Goal: Transaction & Acquisition: Purchase product/service

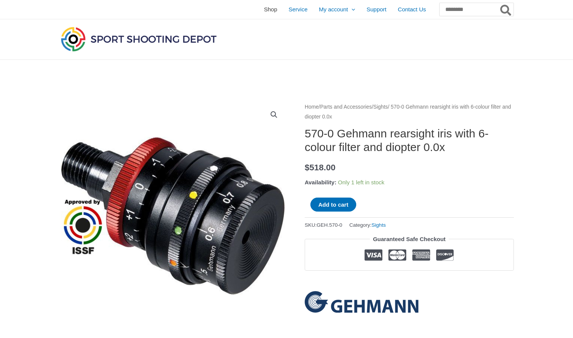
click at [264, 13] on span "Shop" at bounding box center [270, 9] width 13 height 19
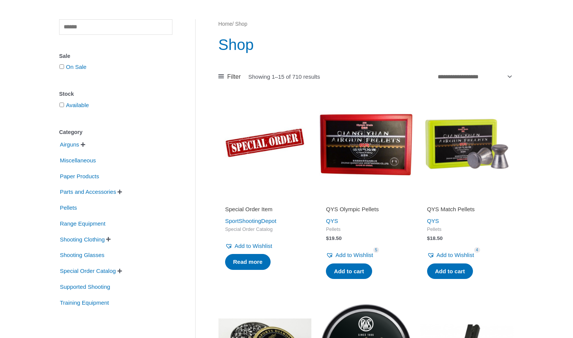
scroll to position [67, 0]
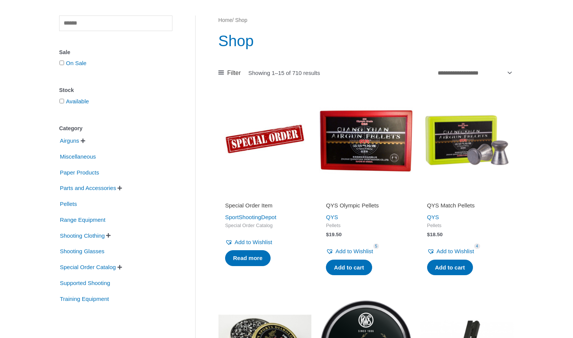
click at [111, 236] on span "" at bounding box center [108, 235] width 5 height 5
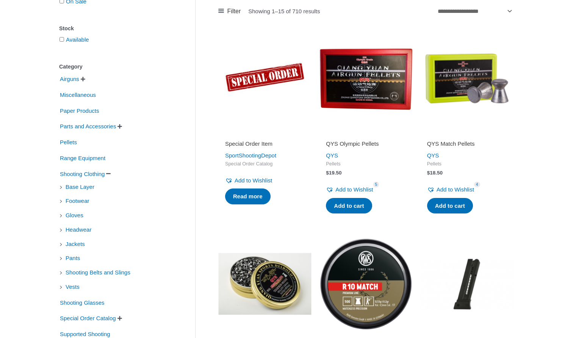
scroll to position [140, 0]
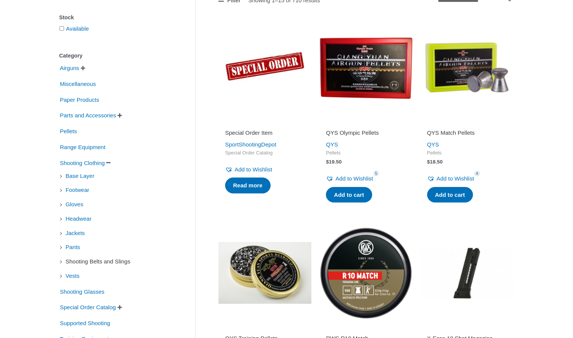
click at [98, 262] on span "Shooting Belts and Slings" at bounding box center [98, 261] width 66 height 13
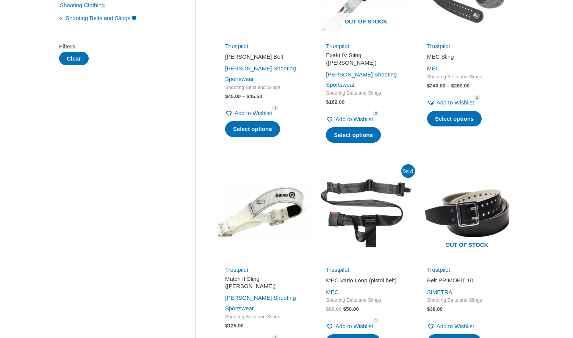
scroll to position [86, 0]
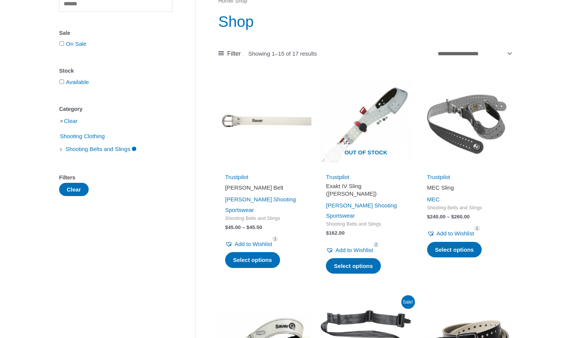
click at [252, 122] on img at bounding box center [264, 120] width 93 height 93
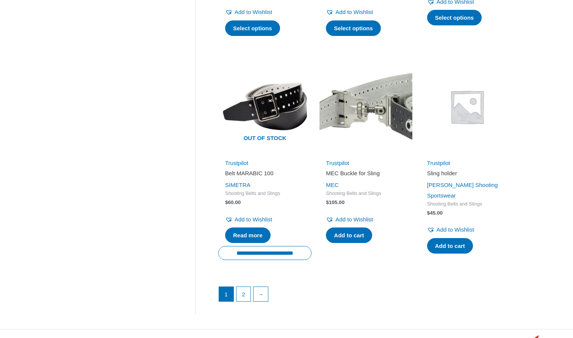
scroll to position [1068, 0]
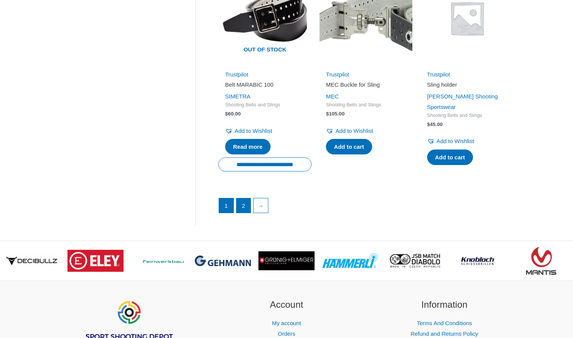
click at [246, 199] on link "2" at bounding box center [243, 206] width 14 height 14
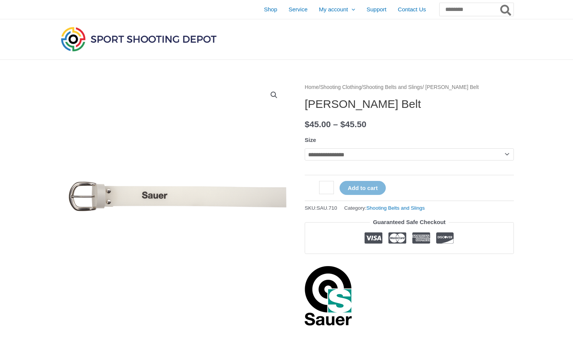
click at [332, 161] on tr "**********" at bounding box center [409, 153] width 209 height 38
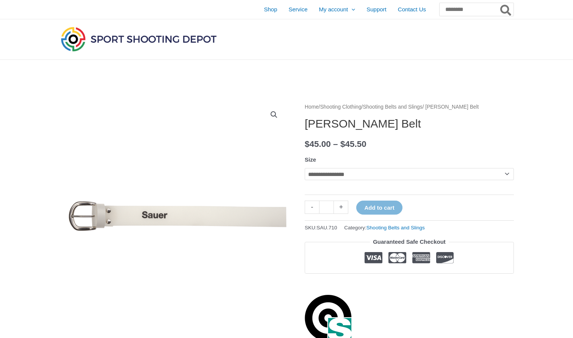
drag, startPoint x: 328, startPoint y: 156, endPoint x: 327, endPoint y: 169, distance: 12.2
click at [328, 156] on th "Size" at bounding box center [409, 159] width 209 height 11
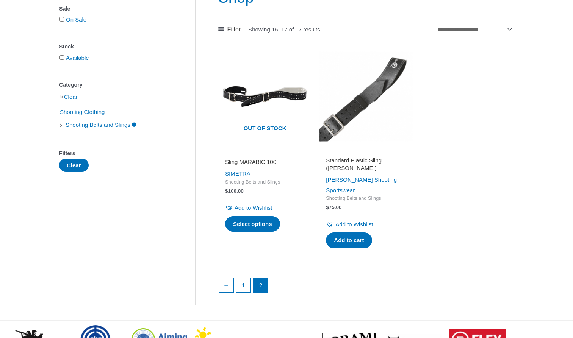
scroll to position [167, 0]
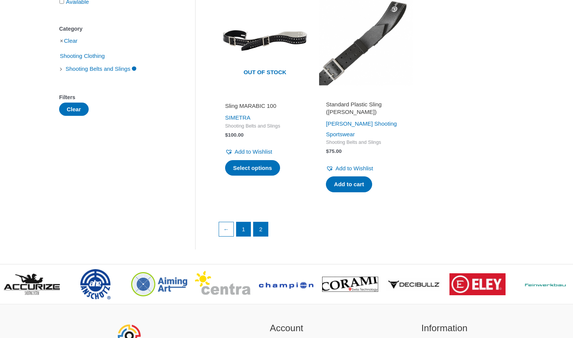
click at [247, 222] on link "1" at bounding box center [243, 229] width 14 height 14
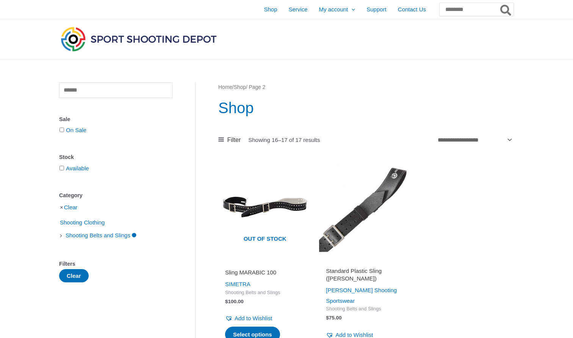
scroll to position [0, 0]
click at [360, 205] on img at bounding box center [365, 207] width 93 height 93
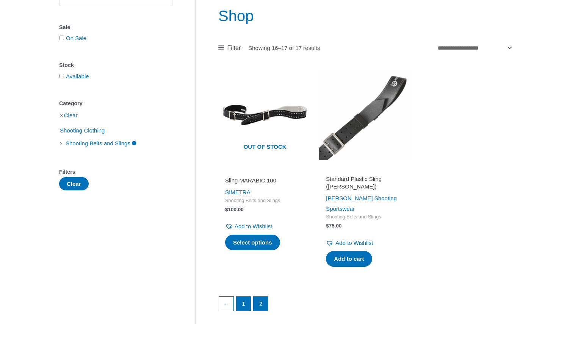
click at [243, 297] on link "1" at bounding box center [243, 304] width 14 height 14
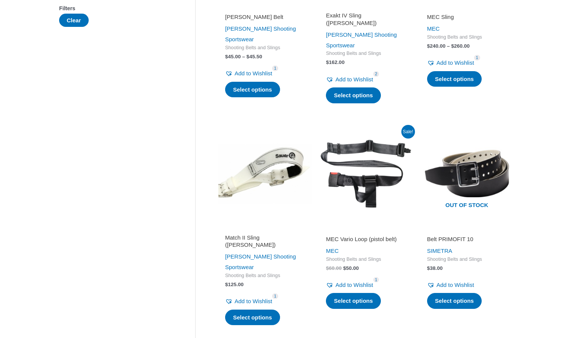
scroll to position [341, 0]
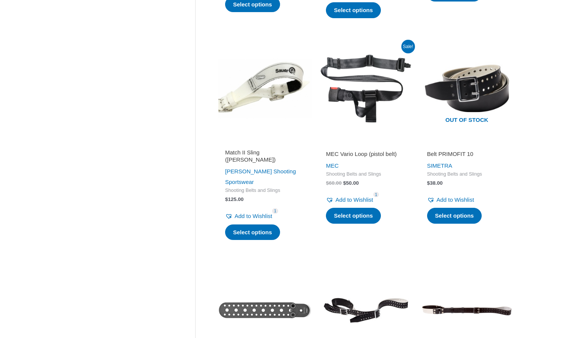
click at [356, 94] on img at bounding box center [365, 88] width 93 height 93
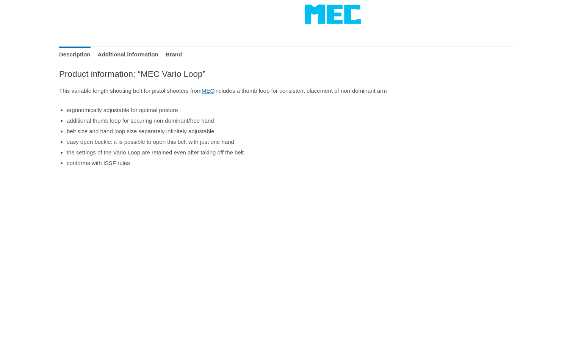
scroll to position [322, 0]
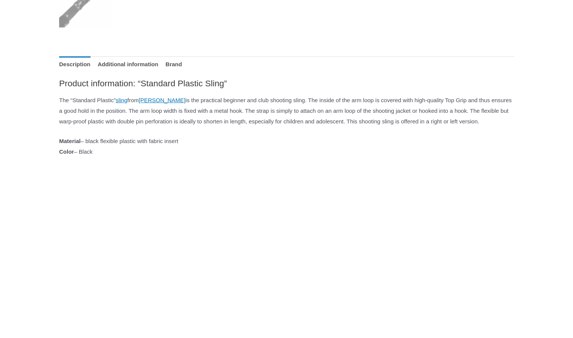
scroll to position [419, 0]
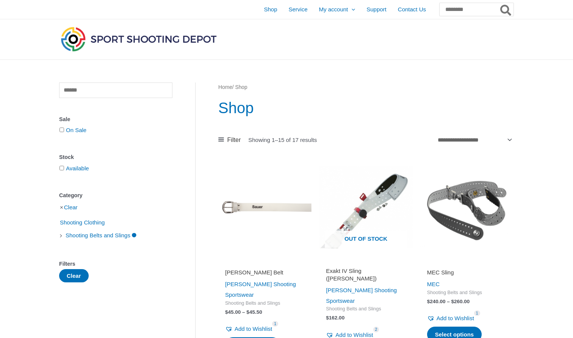
click at [261, 205] on img at bounding box center [264, 207] width 93 height 93
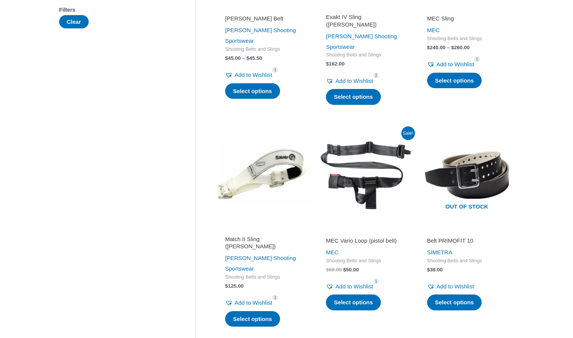
scroll to position [315, 0]
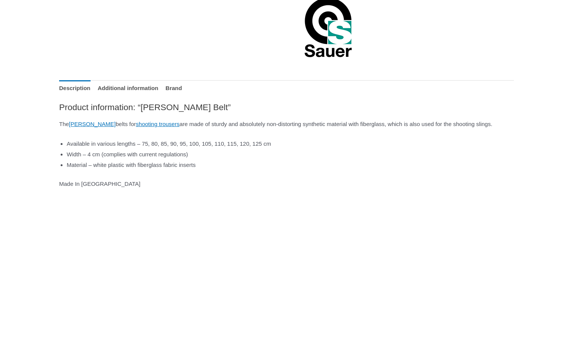
scroll to position [299, 0]
